Goal: Information Seeking & Learning: Learn about a topic

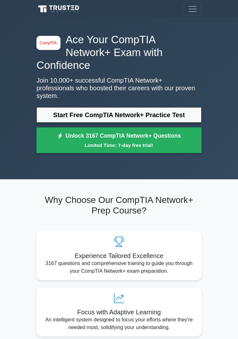
click at [190, 111] on link "Start Free CompTIA Network+ Practice Test" at bounding box center [118, 114] width 165 height 15
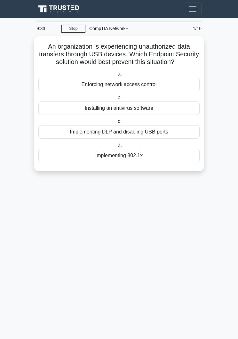
click at [182, 86] on div "Enforcing network access control" at bounding box center [118, 84] width 161 height 13
click at [116, 76] on input "a. Enforcing network access control" at bounding box center [116, 74] width 0 height 4
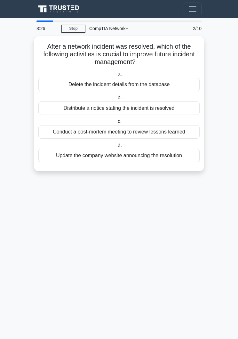
click at [188, 128] on div "Conduct a post-mortem meeting to review lessons learned" at bounding box center [118, 131] width 161 height 13
click at [116, 124] on input "c. Conduct a post-mortem meeting to review lessons learned" at bounding box center [116, 121] width 0 height 4
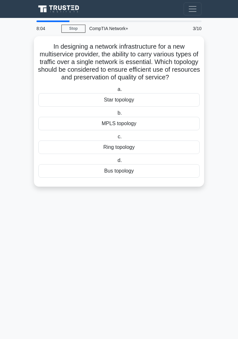
click at [164, 172] on div "Bus topology" at bounding box center [118, 170] width 161 height 13
click at [116, 163] on input "d. Bus topology" at bounding box center [116, 160] width 0 height 4
